Goal: Check status: Check status

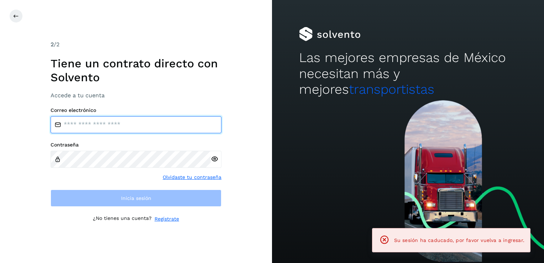
type input "**********"
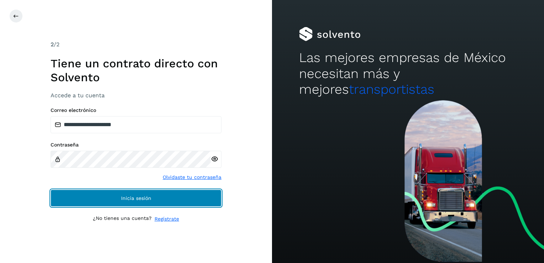
click at [180, 197] on button "Inicia sesión" at bounding box center [136, 197] width 171 height 17
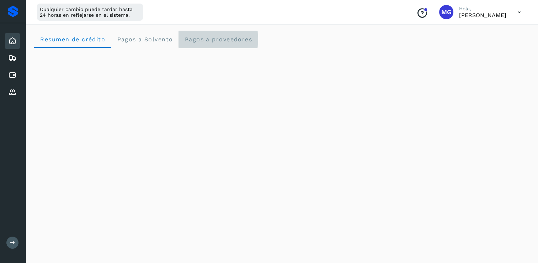
click at [199, 41] on span "Pagos a proveedores" at bounding box center [218, 39] width 68 height 7
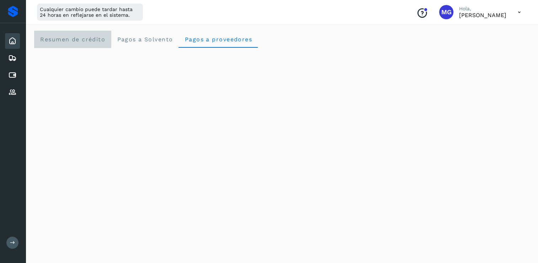
click at [64, 43] on crédito "Resumen de crédito" at bounding box center [72, 39] width 77 height 17
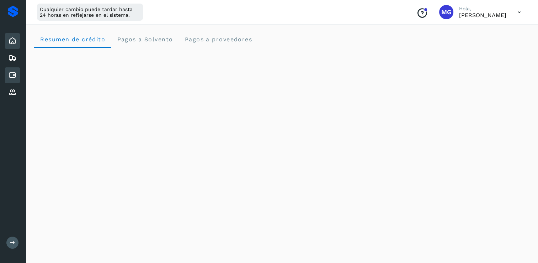
click at [14, 73] on icon at bounding box center [12, 75] width 9 height 9
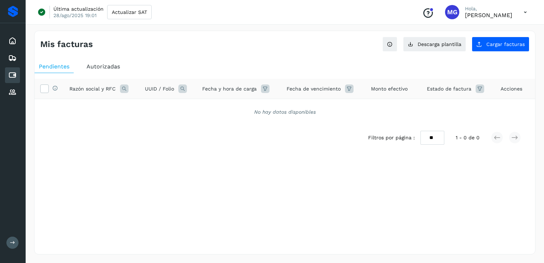
click at [121, 62] on div "Autorizadas" at bounding box center [103, 66] width 42 height 13
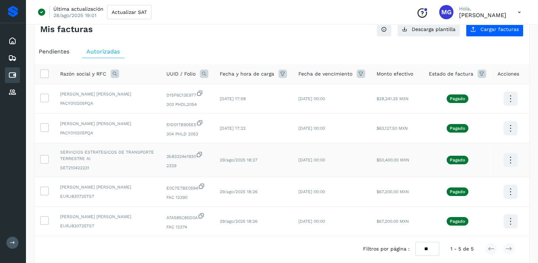
scroll to position [22, 0]
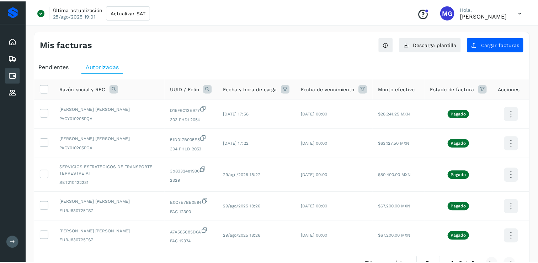
scroll to position [22, 0]
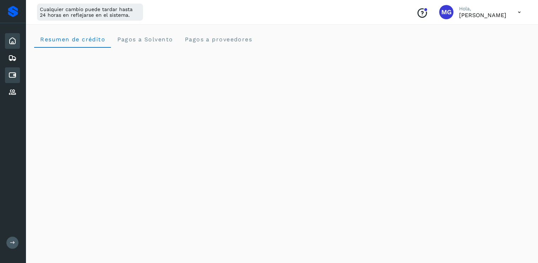
click at [12, 72] on icon at bounding box center [12, 75] width 9 height 9
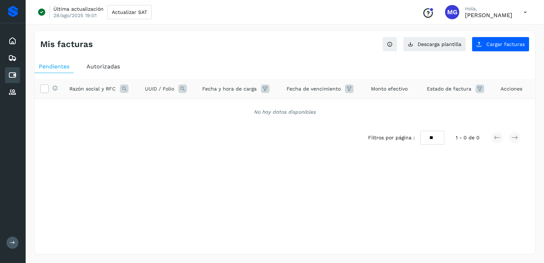
click at [95, 60] on div "Autorizadas" at bounding box center [103, 66] width 42 height 13
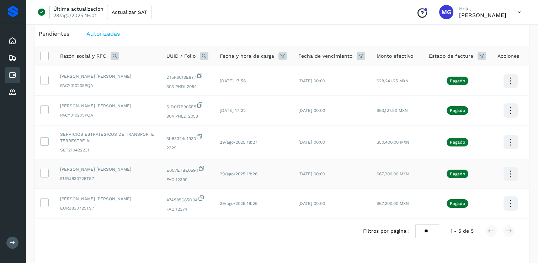
scroll to position [20, 0]
